Goal: Check status: Check status

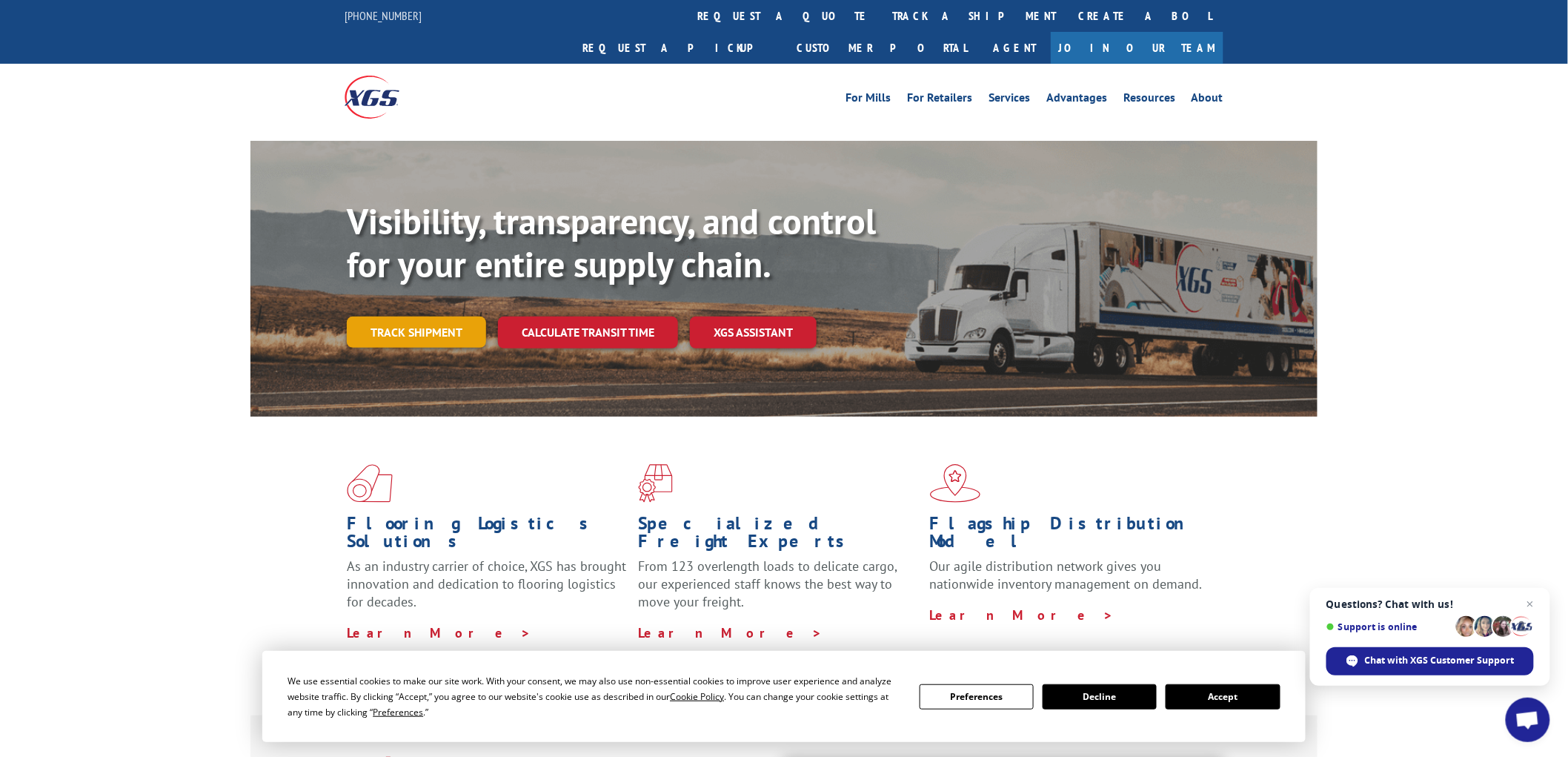
click at [428, 317] on link "Track shipment" at bounding box center [417, 332] width 139 height 31
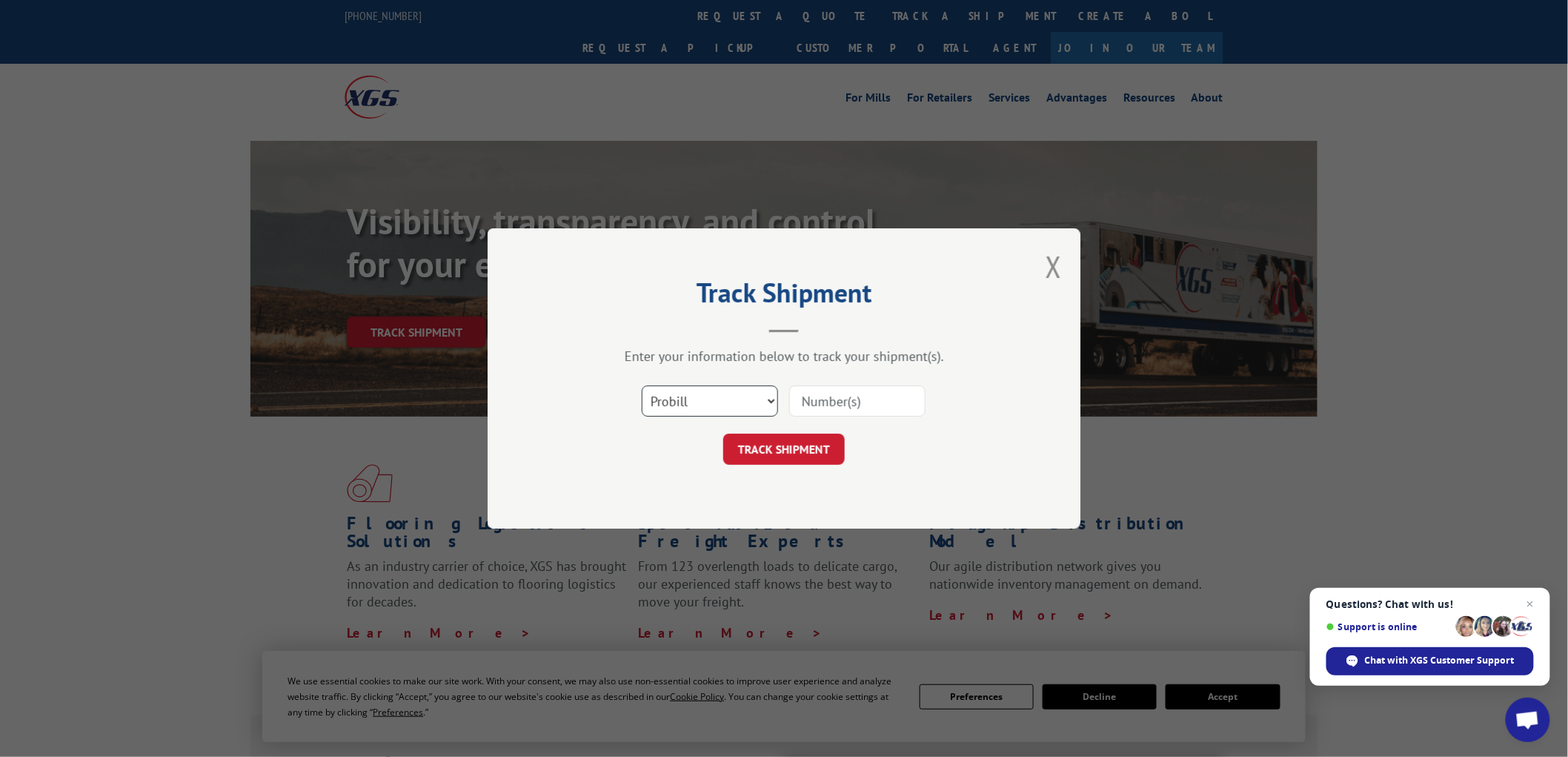
click at [742, 401] on select "Select category... Probill BOL PO" at bounding box center [710, 401] width 136 height 31
select select "bol"
click at [642, 385] on select "Select category... Probill BOL PO" at bounding box center [710, 401] width 136 height 31
click at [868, 404] on input at bounding box center [857, 401] width 136 height 31
paste input "2840221"
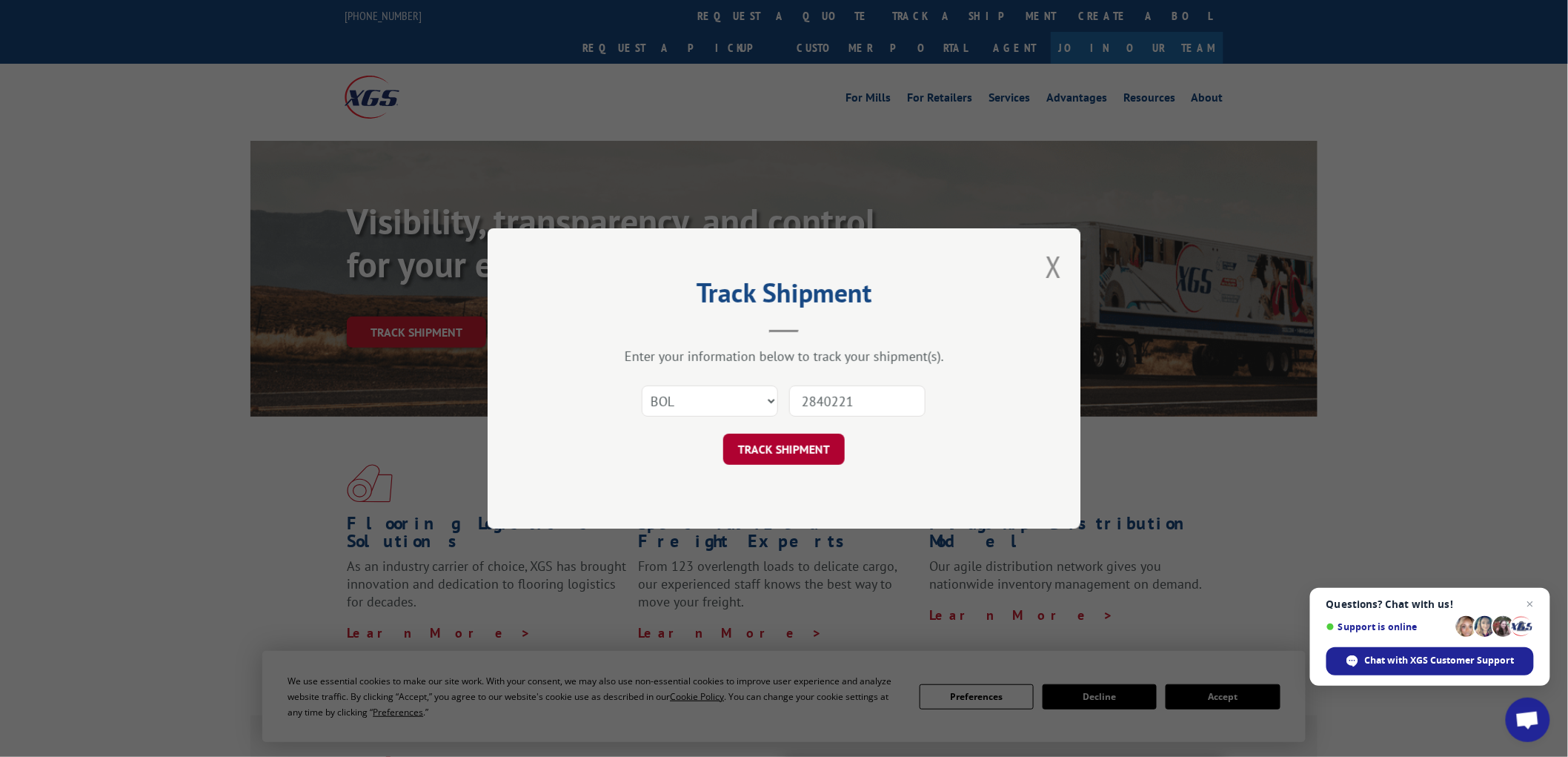
type input "2840221"
click at [820, 440] on button "TRACK SHIPMENT" at bounding box center [784, 449] width 122 height 31
